Goal: Use online tool/utility: Utilize a website feature to perform a specific function

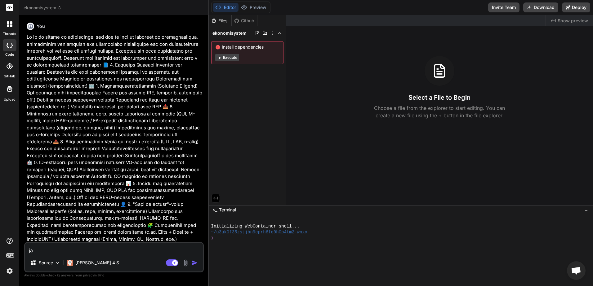
scroll to position [195, 0]
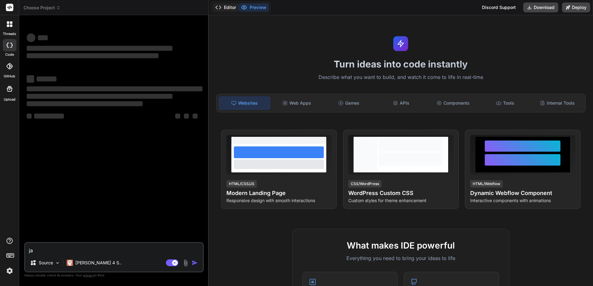
click at [228, 7] on button "Editor" at bounding box center [226, 7] width 26 height 9
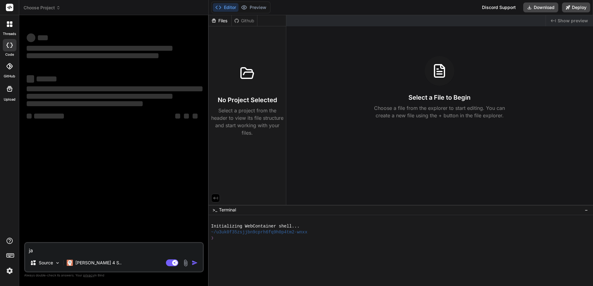
click at [62, 8] on div "Choose Project" at bounding box center [114, 8] width 180 height 6
click at [55, 6] on span "Choose Project" at bounding box center [42, 8] width 37 height 6
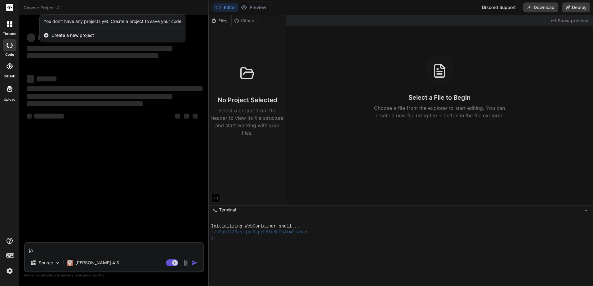
click at [15, 4] on div at bounding box center [9, 7] width 19 height 15
click at [10, 7] on rect at bounding box center [9, 7] width 7 height 7
click at [87, 263] on div at bounding box center [296, 143] width 593 height 286
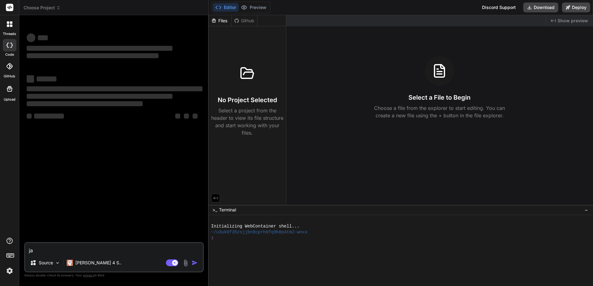
type textarea "x"
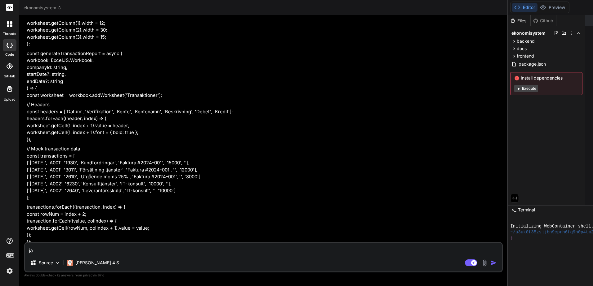
scroll to position [8182, 0]
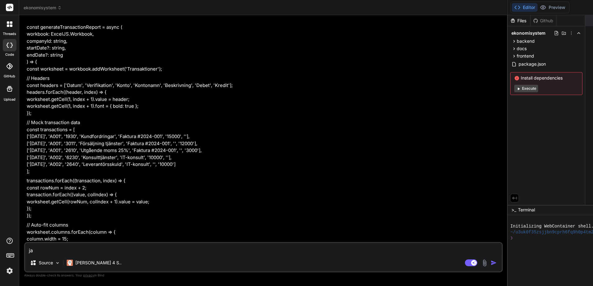
click at [514, 86] on button "Execute" at bounding box center [526, 88] width 24 height 7
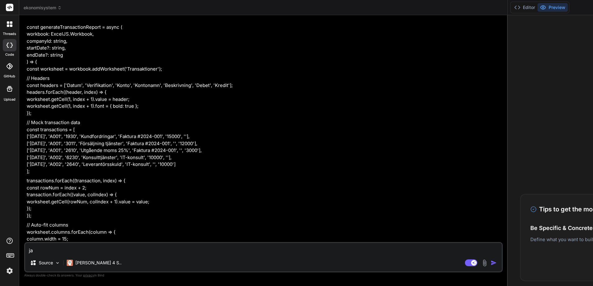
type textarea "x"
